Goal: Find specific page/section: Find specific page/section

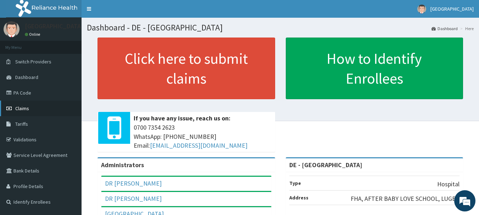
click at [22, 109] on span "Claims" at bounding box center [22, 108] width 14 height 6
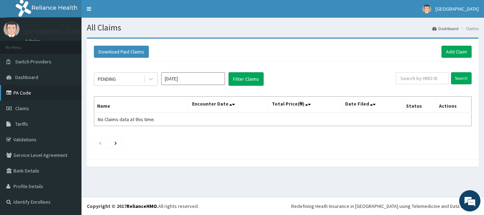
click at [22, 91] on link "PA Code" at bounding box center [41, 93] width 82 height 16
